Goal: Task Accomplishment & Management: Use online tool/utility

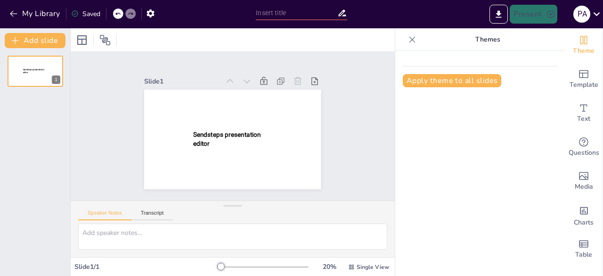
type input "New Sendsteps"
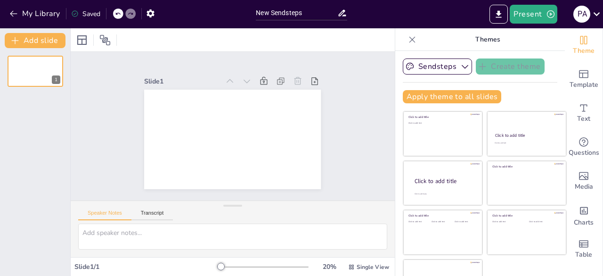
click at [409, 41] on icon at bounding box center [412, 39] width 6 height 6
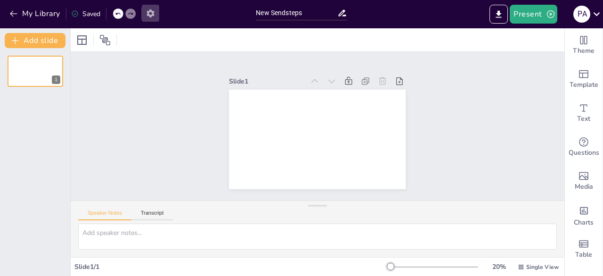
click at [152, 13] on icon "button" at bounding box center [151, 13] width 8 height 8
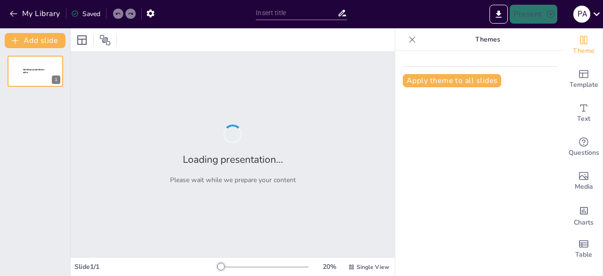
type input "New Sendsteps"
